Goal: Transaction & Acquisition: Obtain resource

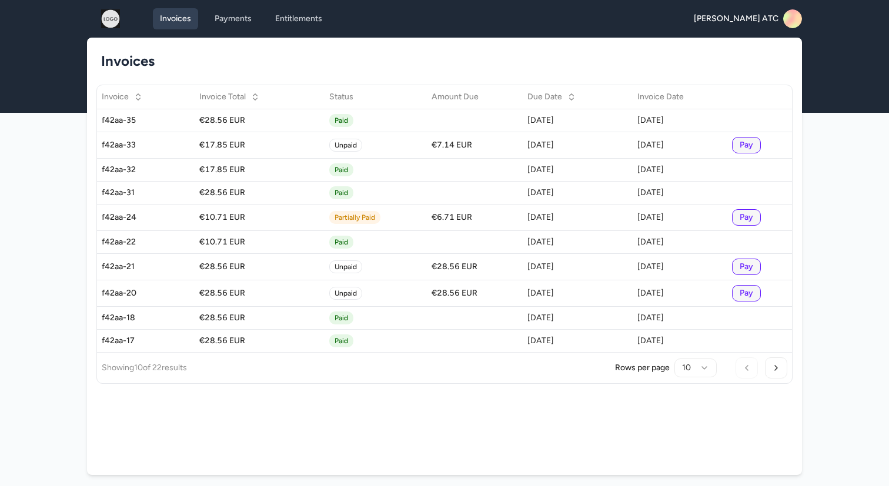
click at [118, 19] on img at bounding box center [111, 18] width 38 height 19
click at [792, 24] on icon at bounding box center [795, 22] width 23 height 24
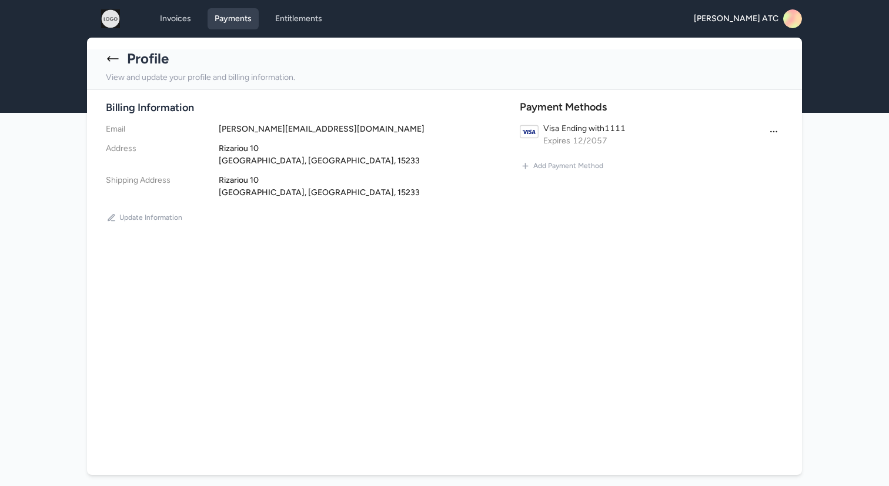
click at [228, 11] on link "Payments" at bounding box center [232, 18] width 51 height 21
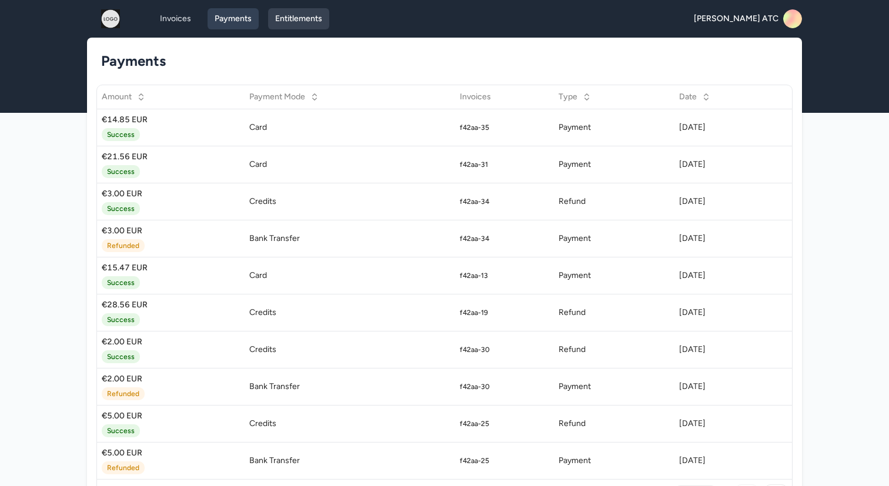
click at [286, 18] on link "Entitlements" at bounding box center [298, 18] width 61 height 21
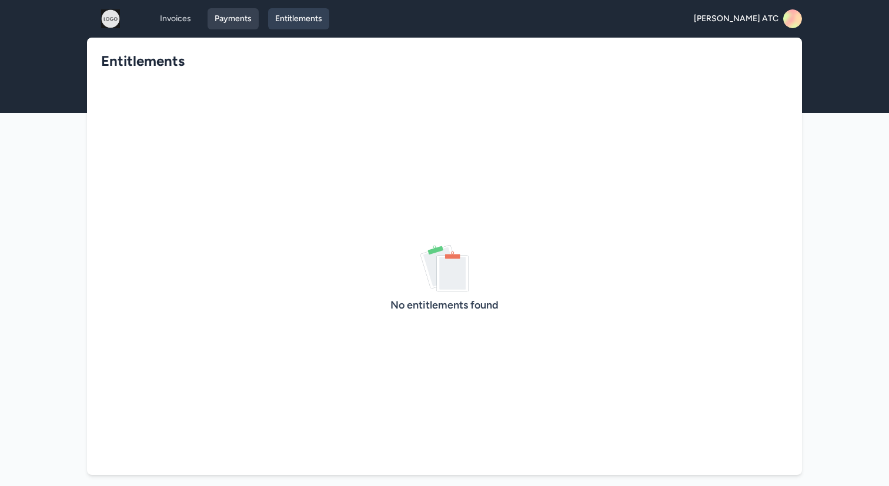
click at [230, 28] on link "Payments" at bounding box center [232, 18] width 51 height 21
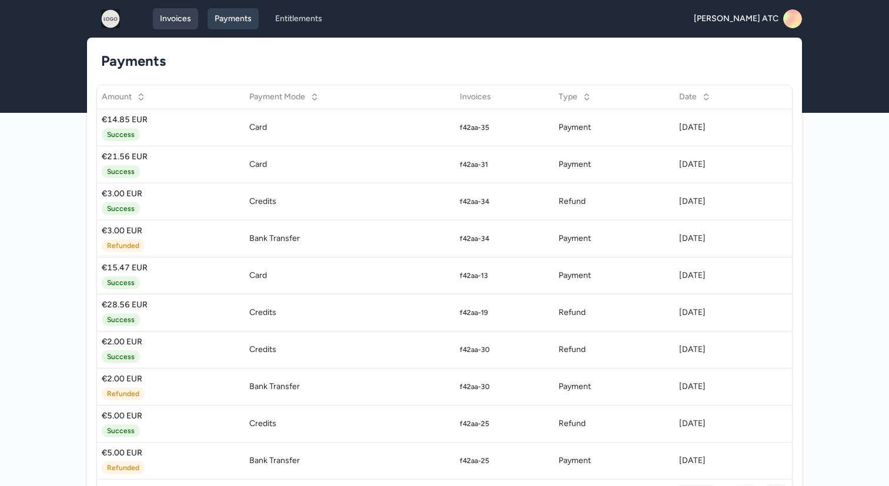
click at [183, 25] on link "Invoices" at bounding box center [175, 18] width 45 height 21
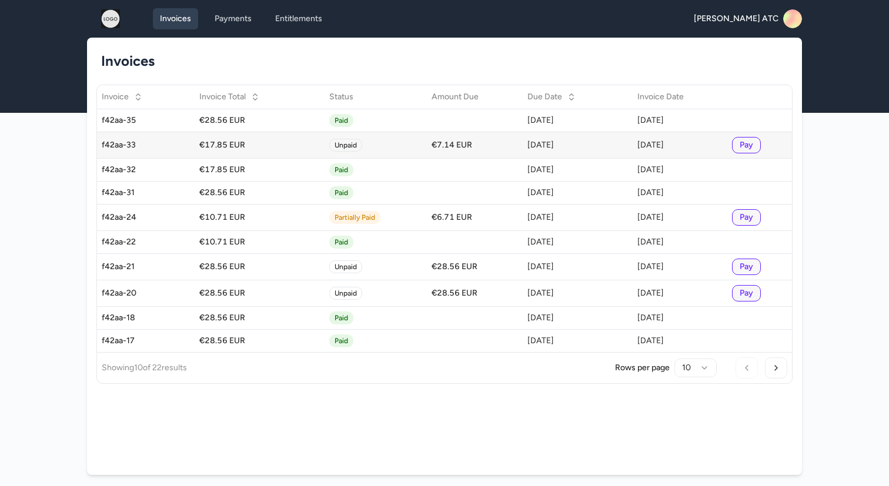
click at [347, 140] on td "Unpaid" at bounding box center [375, 145] width 102 height 26
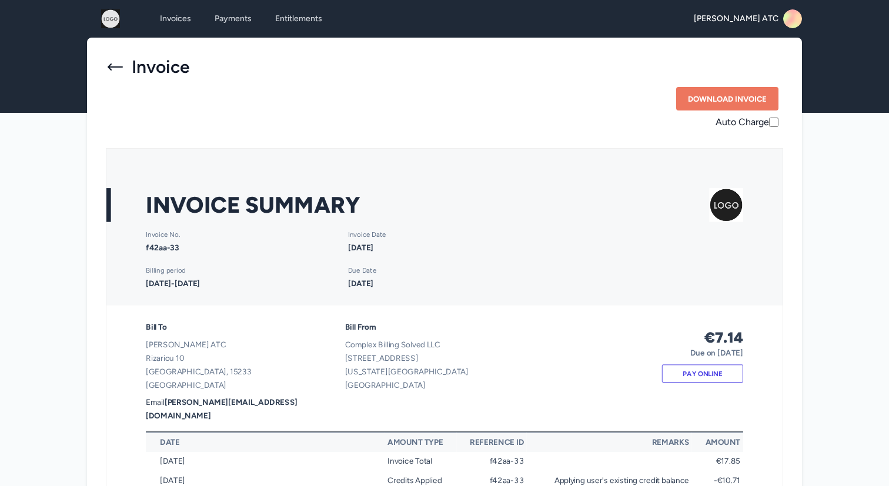
click at [113, 71] on icon at bounding box center [115, 67] width 19 height 19
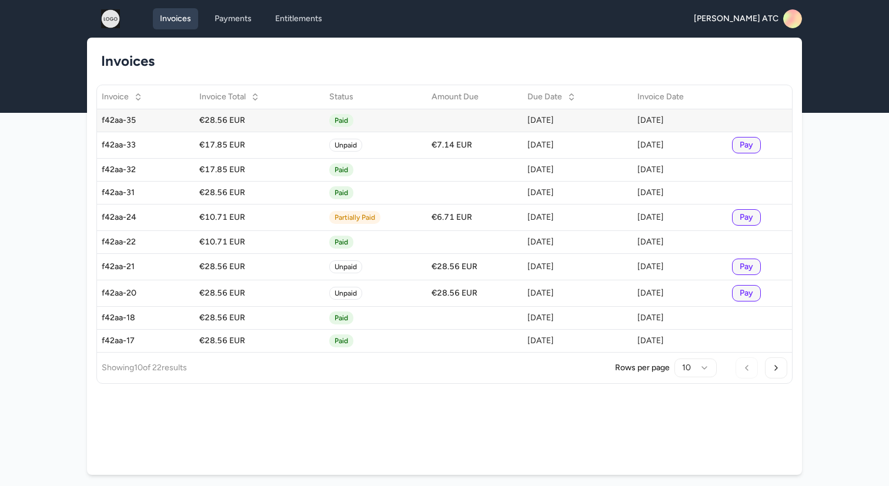
click at [381, 118] on td "Paid" at bounding box center [375, 120] width 102 height 23
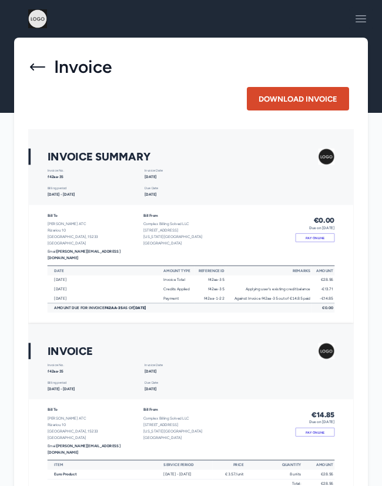
click at [309, 102] on button "Download Invoice" at bounding box center [298, 99] width 102 height 24
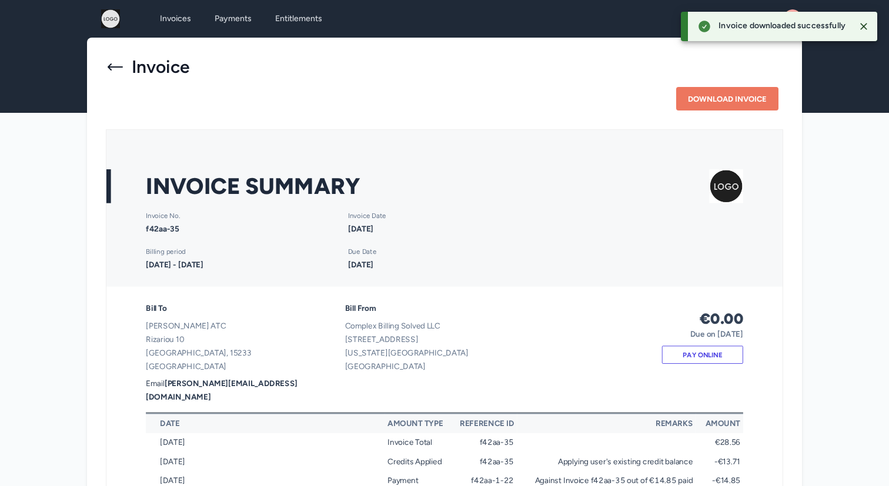
click at [864, 27] on icon "Close" at bounding box center [863, 26] width 7 height 7
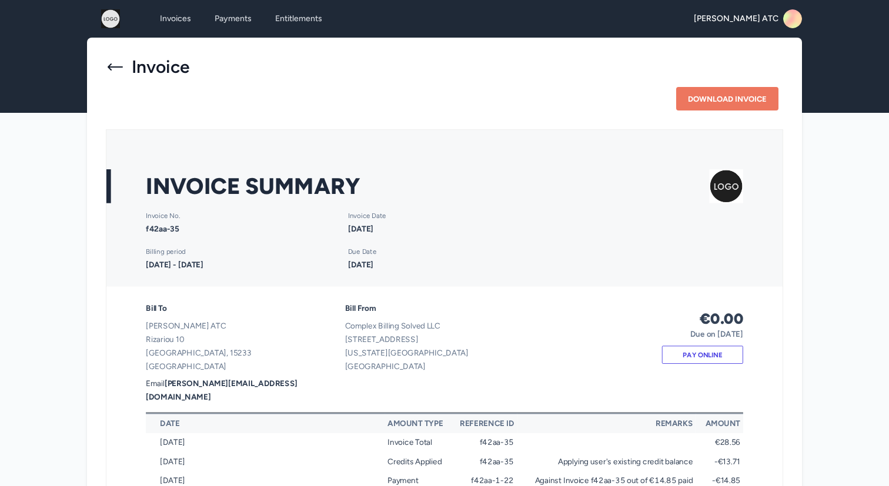
click at [110, 62] on icon at bounding box center [115, 67] width 19 height 19
